Goal: Navigation & Orientation: Find specific page/section

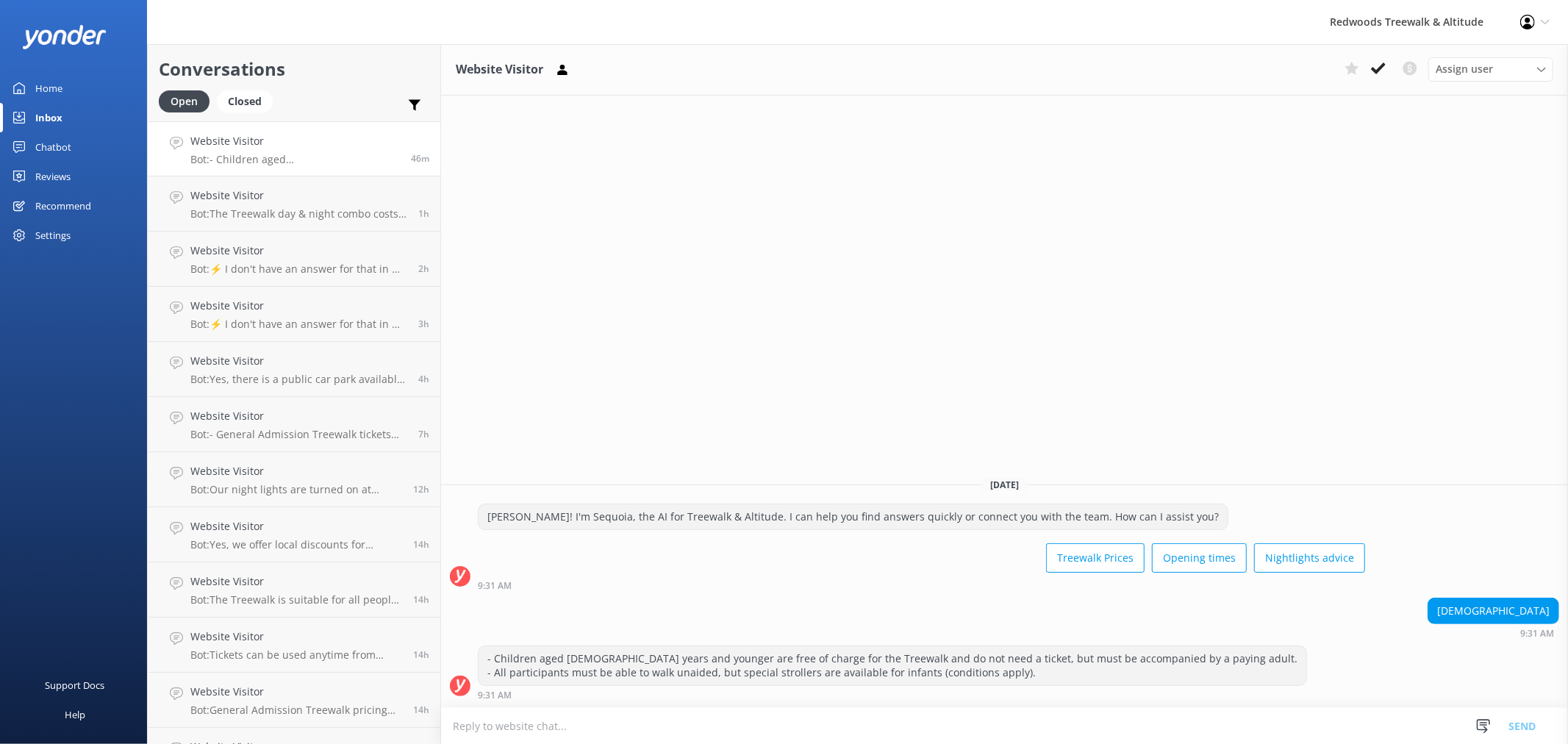
click at [99, 85] on link "Home" at bounding box center [73, 88] width 147 height 30
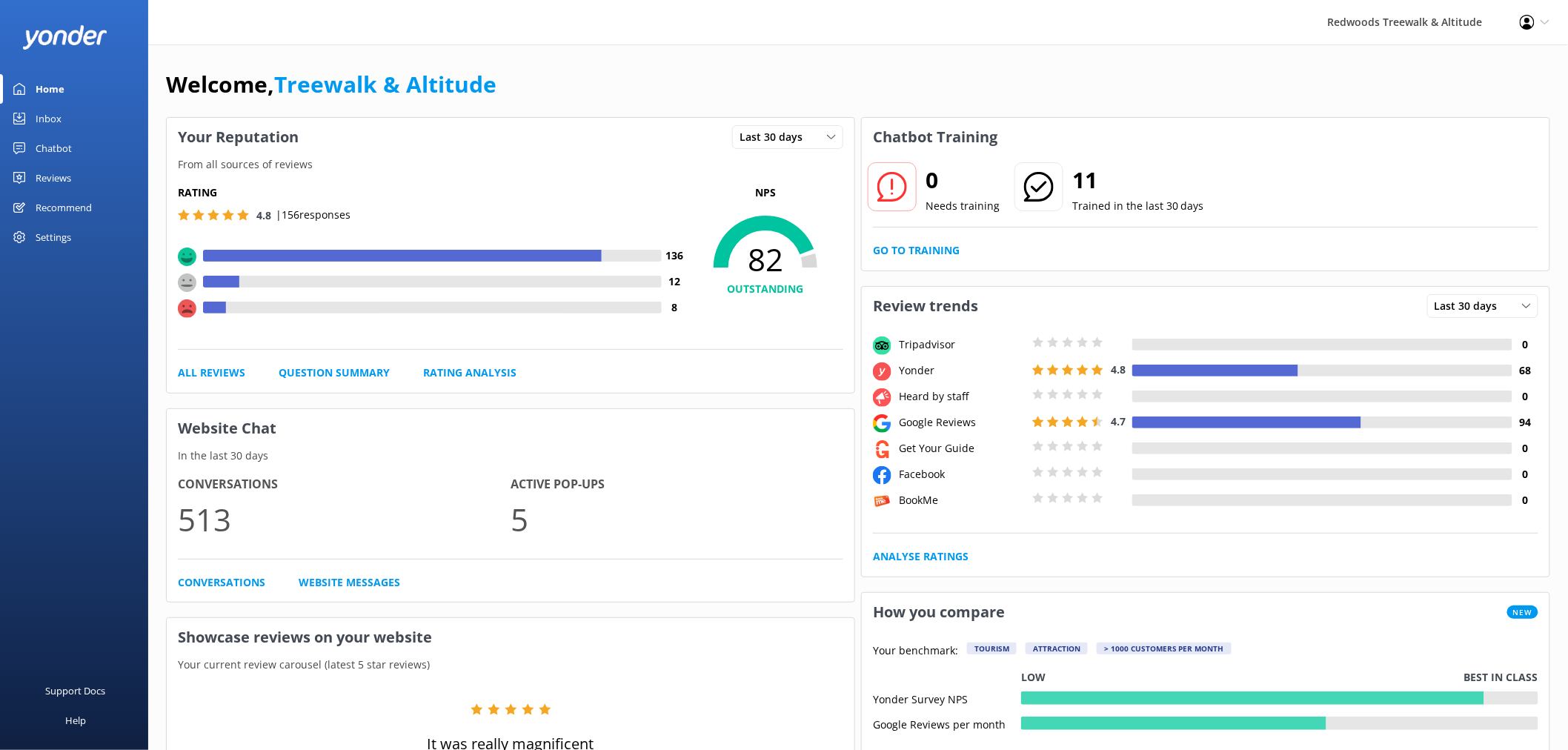
click at [49, 176] on div "Reviews" at bounding box center [54, 178] width 36 height 30
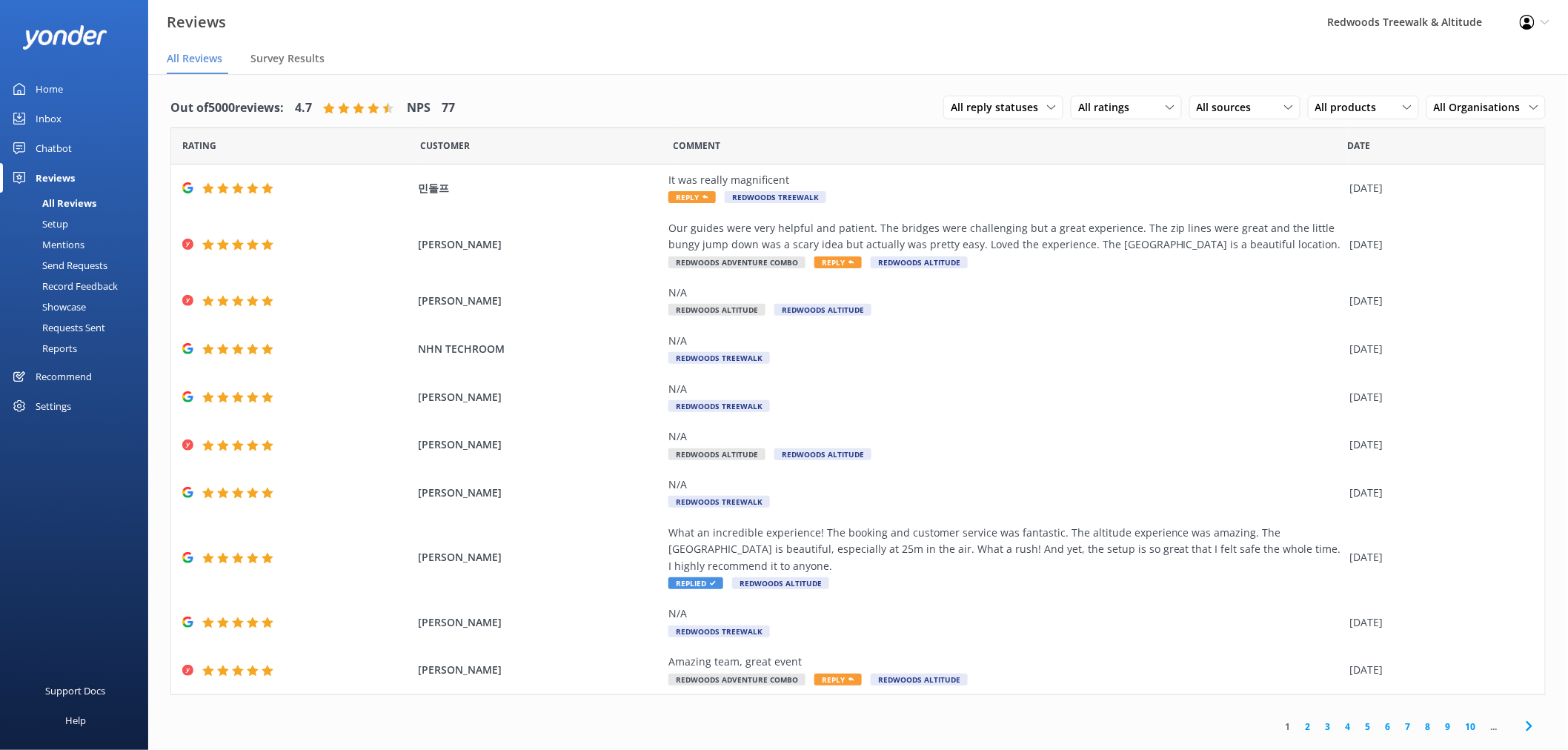
click at [82, 88] on link "Home" at bounding box center [74, 88] width 148 height 30
